Goal: Book appointment/travel/reservation

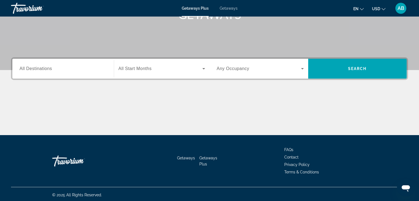
scroll to position [97, 0]
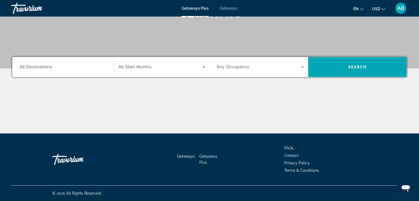
click at [33, 67] on span "All Destinations" at bounding box center [36, 66] width 32 height 5
click at [33, 67] on input "Destination All Destinations" at bounding box center [63, 67] width 87 height 7
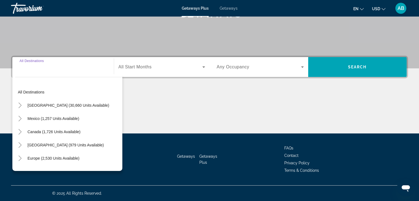
click at [24, 68] on input "Destination All Destinations" at bounding box center [63, 67] width 87 height 7
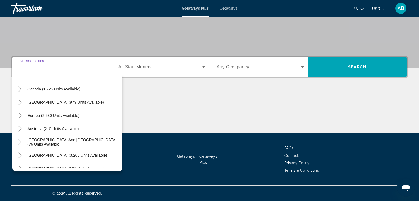
scroll to position [44, 0]
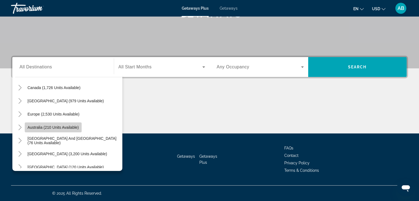
click at [40, 127] on span "Australia (210 units available)" at bounding box center [53, 127] width 51 height 4
type input "**********"
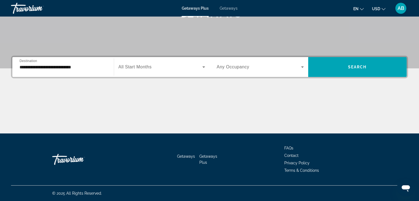
click at [142, 65] on span "All Start Months" at bounding box center [135, 66] width 33 height 5
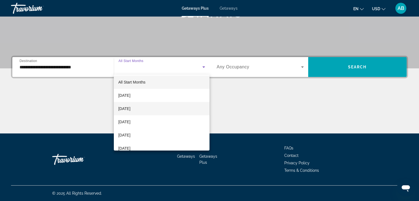
scroll to position [0, 0]
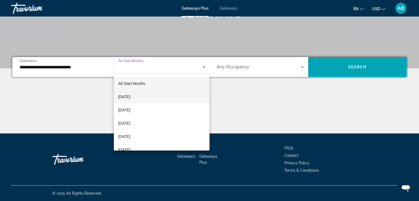
click at [129, 96] on span "[DATE]" at bounding box center [124, 96] width 12 height 7
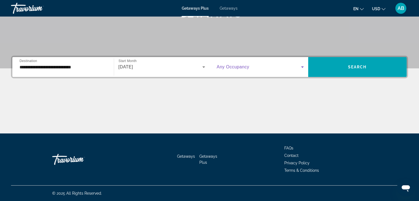
click at [303, 66] on icon "Search widget" at bounding box center [302, 66] width 3 height 1
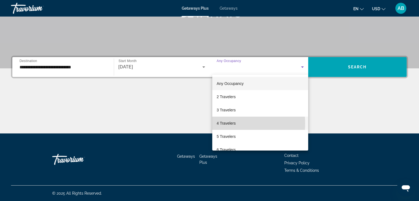
click at [227, 123] on span "4 Travelers" at bounding box center [226, 123] width 19 height 7
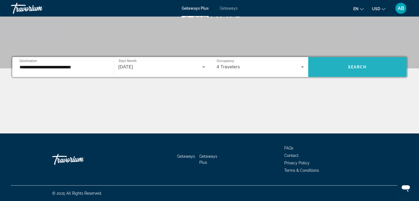
click at [355, 66] on span "Search" at bounding box center [357, 67] width 19 height 4
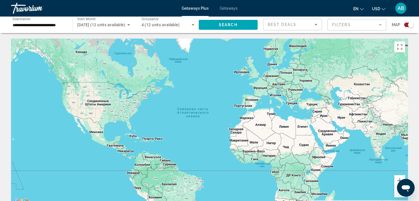
click at [315, 26] on icon "Sort by" at bounding box center [316, 24] width 7 height 7
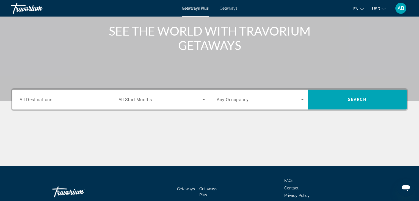
scroll to position [66, 0]
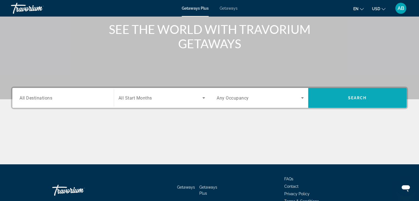
click at [354, 97] on span "Search" at bounding box center [357, 97] width 19 height 4
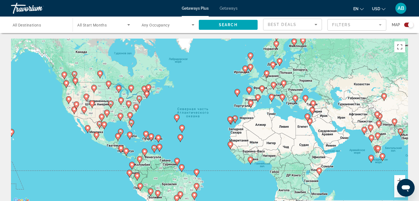
click at [28, 27] on span "All Destinations" at bounding box center [27, 25] width 28 height 4
click at [28, 27] on input "Destination All Destinations" at bounding box center [39, 25] width 53 height 7
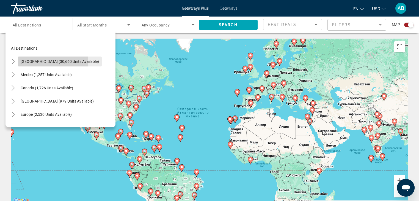
click at [34, 61] on span "[GEOGRAPHIC_DATA] (30,660 units available)" at bounding box center [60, 61] width 78 height 4
type input "**********"
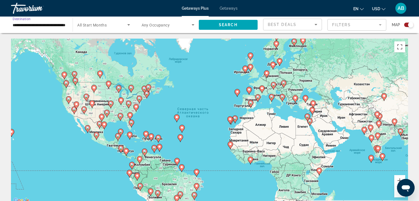
click at [57, 25] on input "**********" at bounding box center [39, 25] width 53 height 7
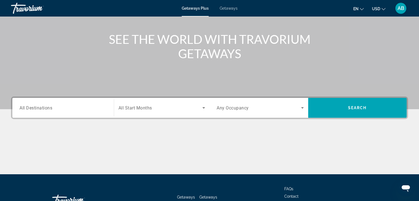
scroll to position [31, 0]
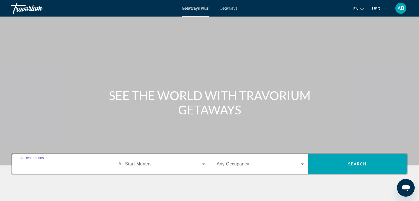
click at [53, 165] on input "Destination All Destinations" at bounding box center [63, 164] width 87 height 7
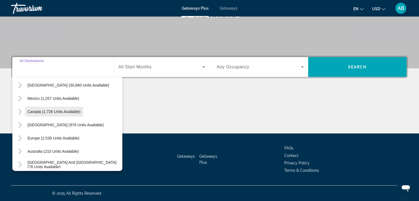
scroll to position [22, 0]
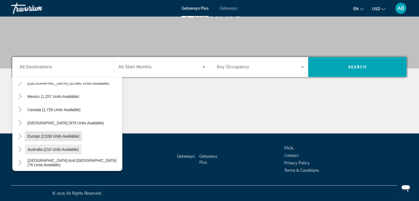
click at [48, 147] on mat-tree "All destinations [GEOGRAPHIC_DATA] (30,660 units available) [GEOGRAPHIC_DATA] (…" at bounding box center [68, 149] width 107 height 172
click at [48, 147] on span "Australia (210 units available)" at bounding box center [53, 149] width 51 height 4
type input "**********"
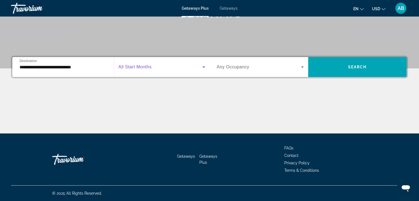
click at [203, 67] on icon "Search widget" at bounding box center [203, 66] width 3 height 1
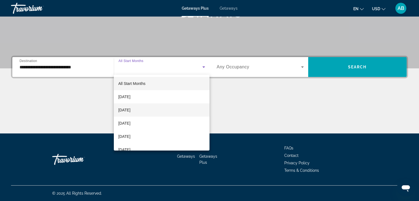
click at [130, 109] on span "[DATE]" at bounding box center [124, 109] width 12 height 7
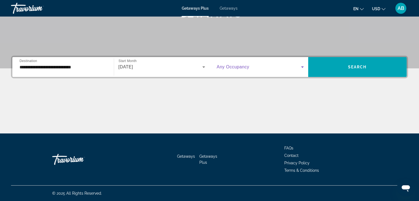
click at [302, 66] on icon "Search widget" at bounding box center [302, 66] width 3 height 1
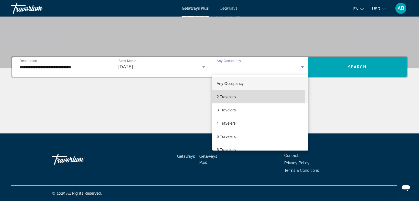
click at [228, 98] on span "2 Travelers" at bounding box center [226, 96] width 19 height 7
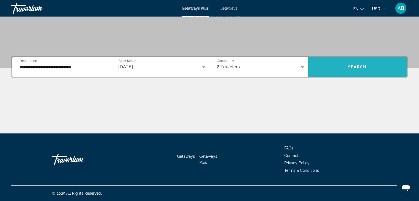
click at [367, 65] on span "Search widget" at bounding box center [357, 66] width 99 height 13
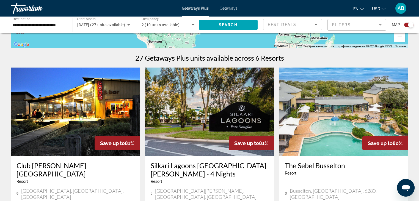
scroll to position [154, 0]
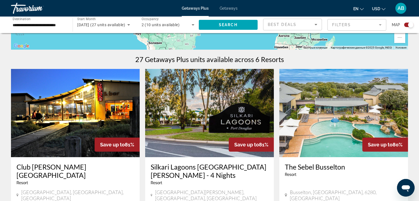
click at [205, 119] on img "Main content" at bounding box center [209, 113] width 129 height 88
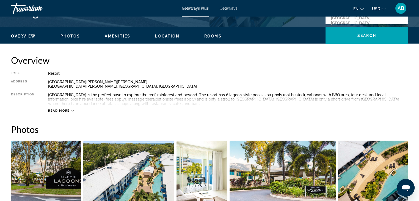
scroll to position [154, 0]
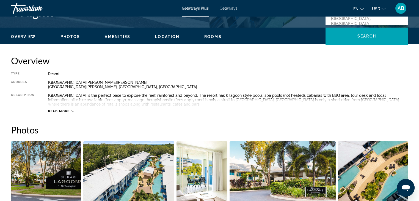
click at [72, 111] on icon "Main content" at bounding box center [72, 111] width 3 height 2
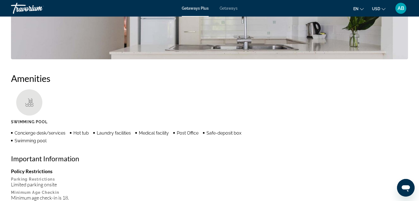
scroll to position [374, 0]
